Goal: Find contact information: Find contact information

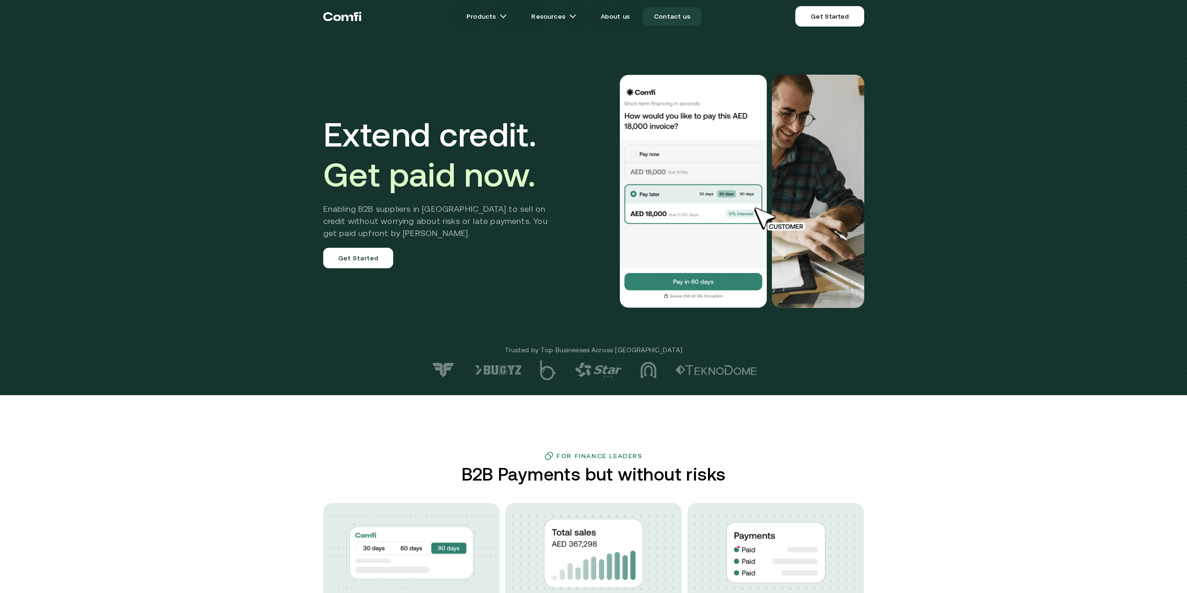
click at [672, 20] on link "Contact us" at bounding box center [672, 16] width 59 height 19
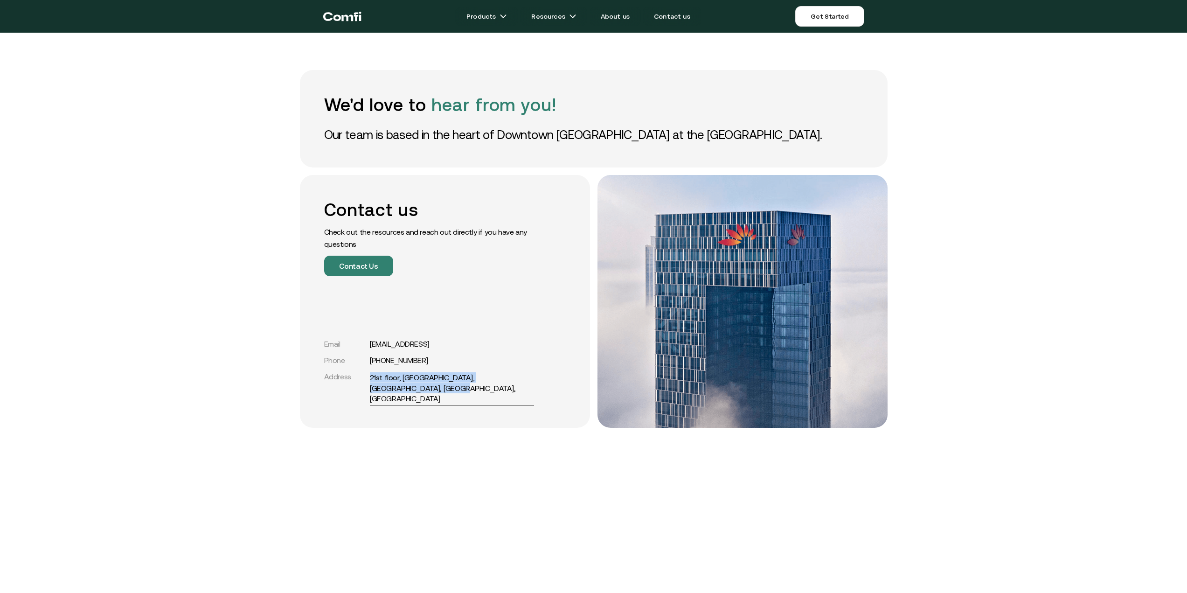
drag, startPoint x: 368, startPoint y: 386, endPoint x: 424, endPoint y: 398, distance: 57.1
click at [424, 398] on div "Address [GEOGRAPHIC_DATA], [GEOGRAPHIC_DATA], [GEOGRAPHIC_DATA], [GEOGRAPHIC_DA…" at bounding box center [429, 387] width 210 height 31
copy div "21st floor, [GEOGRAPHIC_DATA], [GEOGRAPHIC_DATA], [GEOGRAPHIC_DATA], [GEOGRAPHI…"
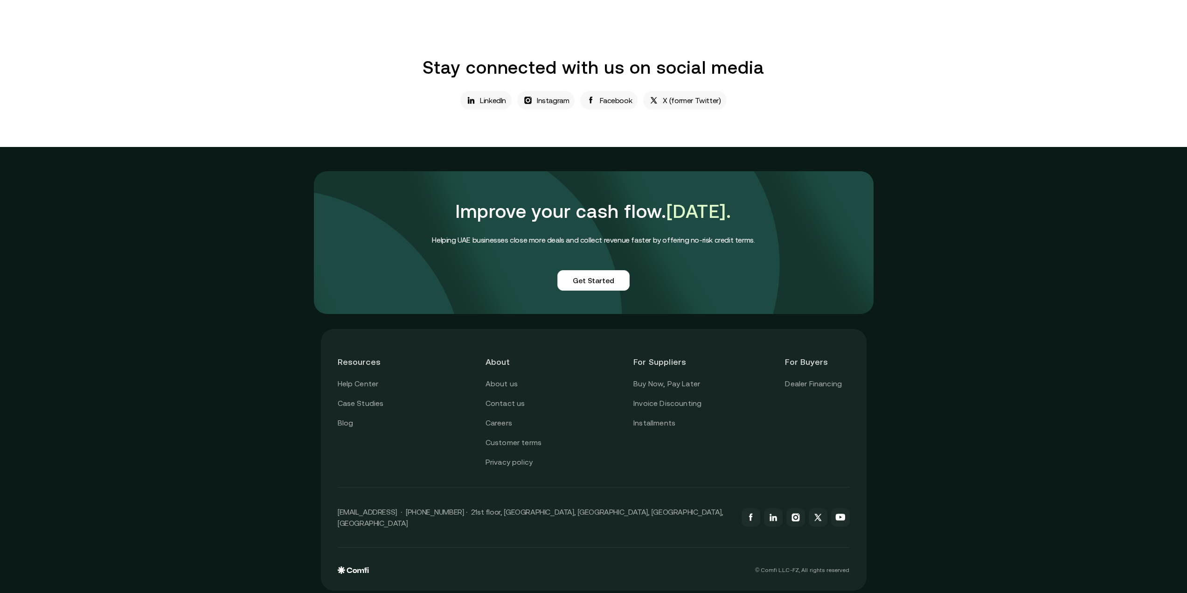
scroll to position [613, 0]
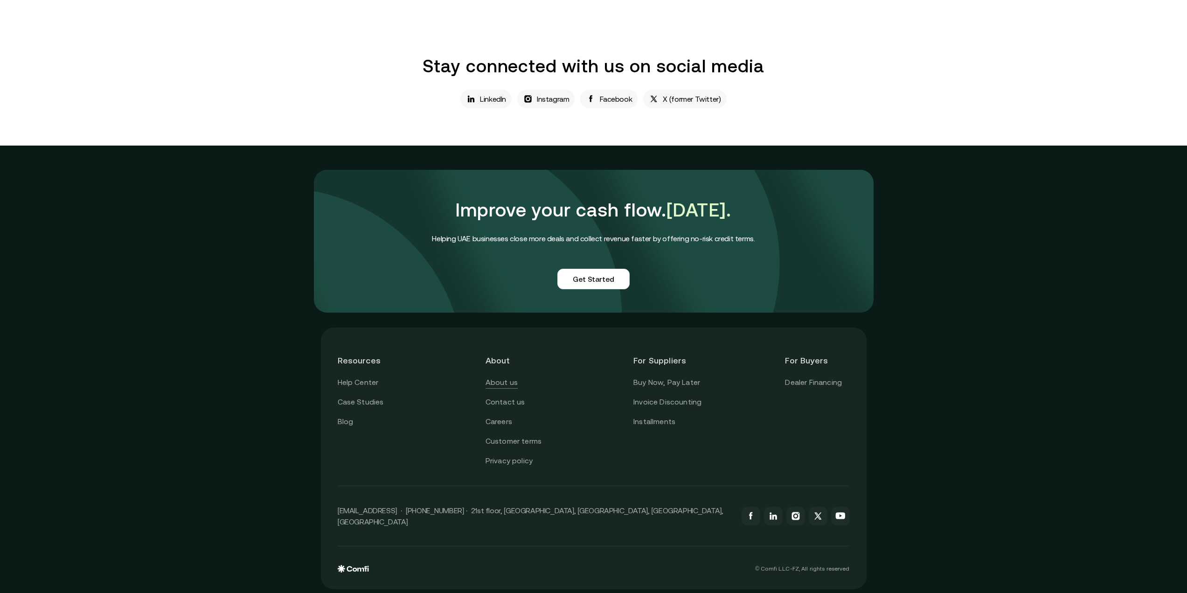
click at [514, 383] on link "About us" at bounding box center [502, 383] width 32 height 12
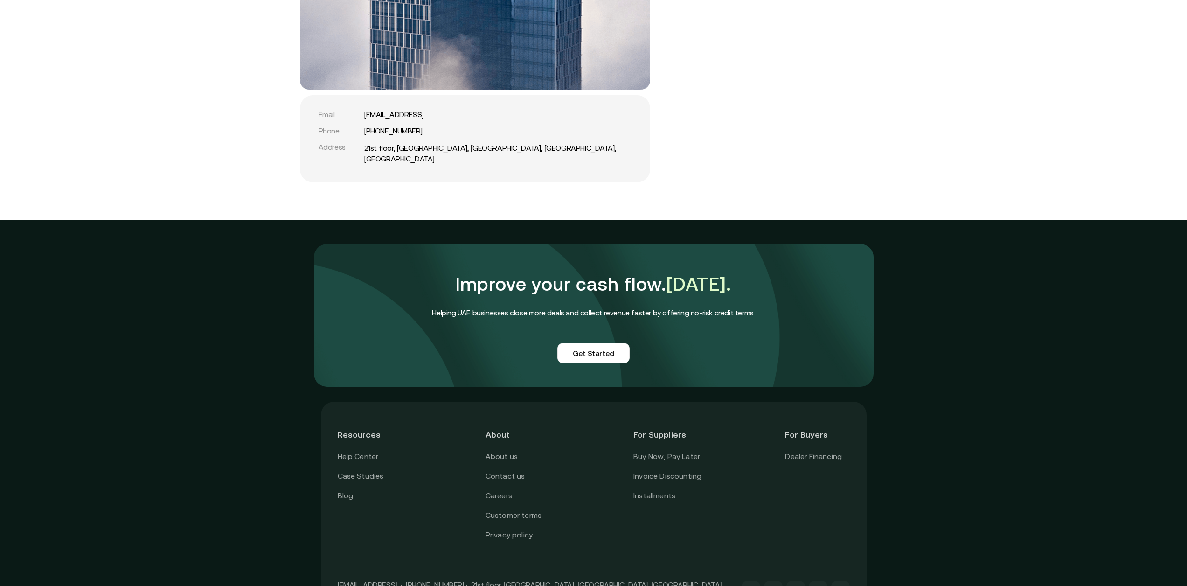
scroll to position [2109, 0]
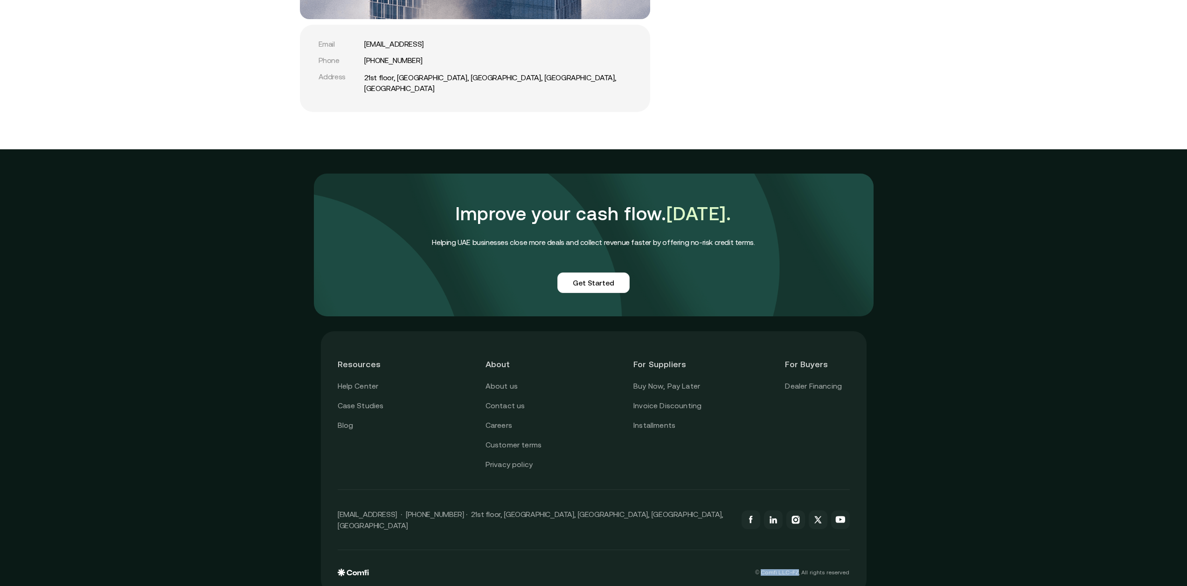
drag, startPoint x: 767, startPoint y: 558, endPoint x: 804, endPoint y: 558, distance: 37.3
click at [804, 569] on p "© Comfi L.L.C-FZ, All rights reserved" at bounding box center [802, 572] width 94 height 7
copy p "Comfi L.L.C-FZ"
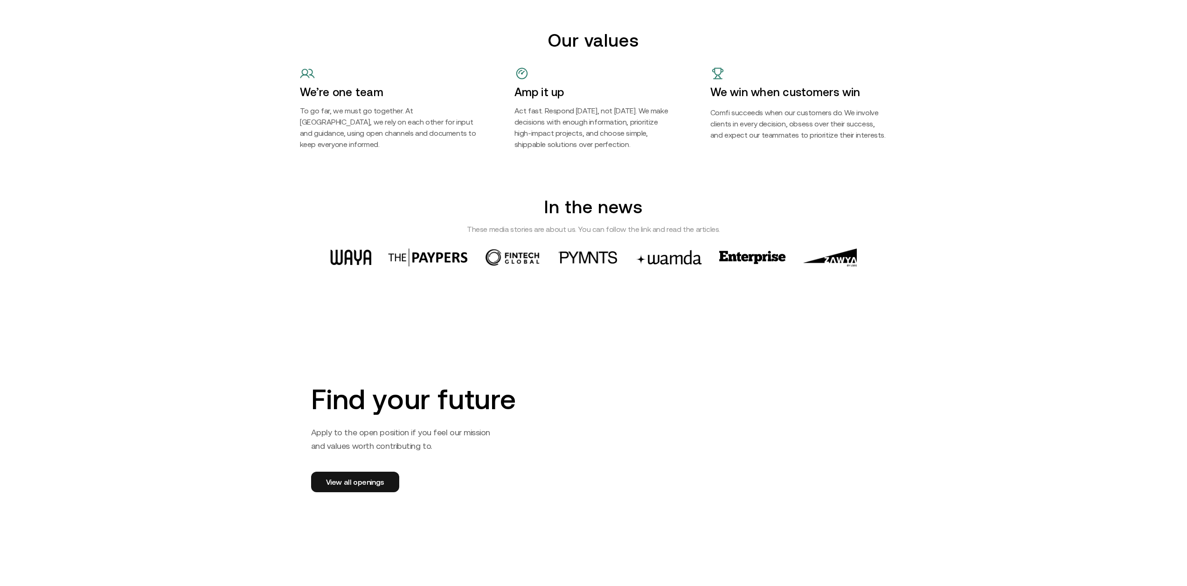
scroll to position [1176, 0]
